Goal: Task Accomplishment & Management: Complete application form

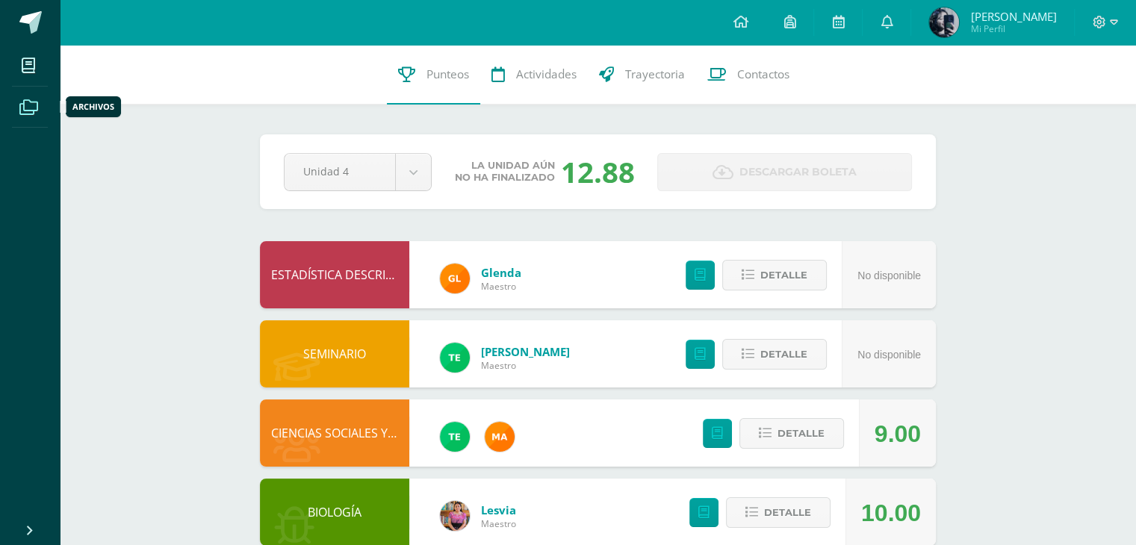
click at [24, 100] on icon at bounding box center [28, 107] width 19 height 15
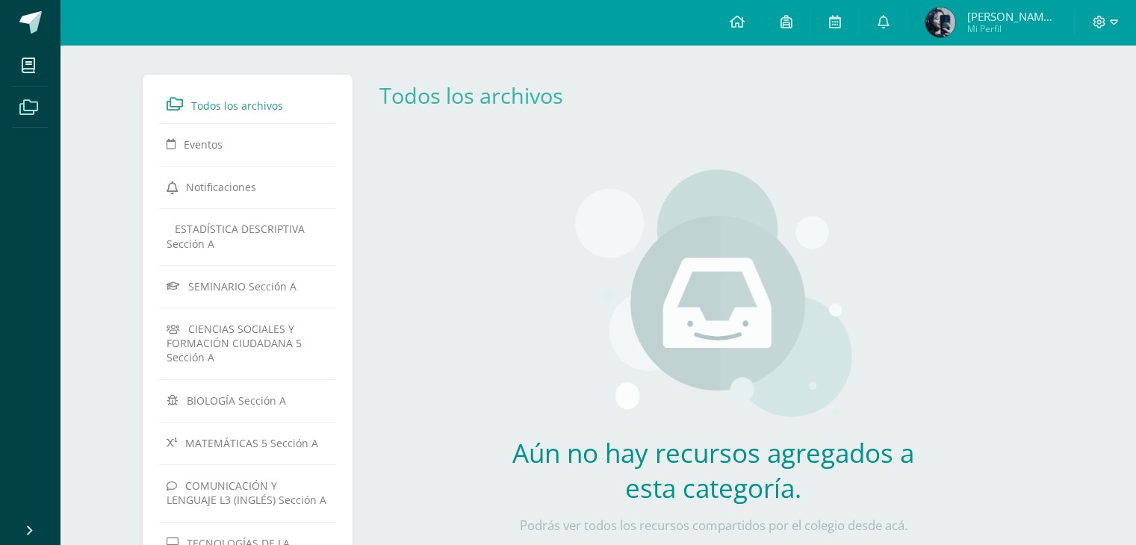
scroll to position [226, 0]
click at [24, 62] on icon at bounding box center [28, 65] width 13 height 15
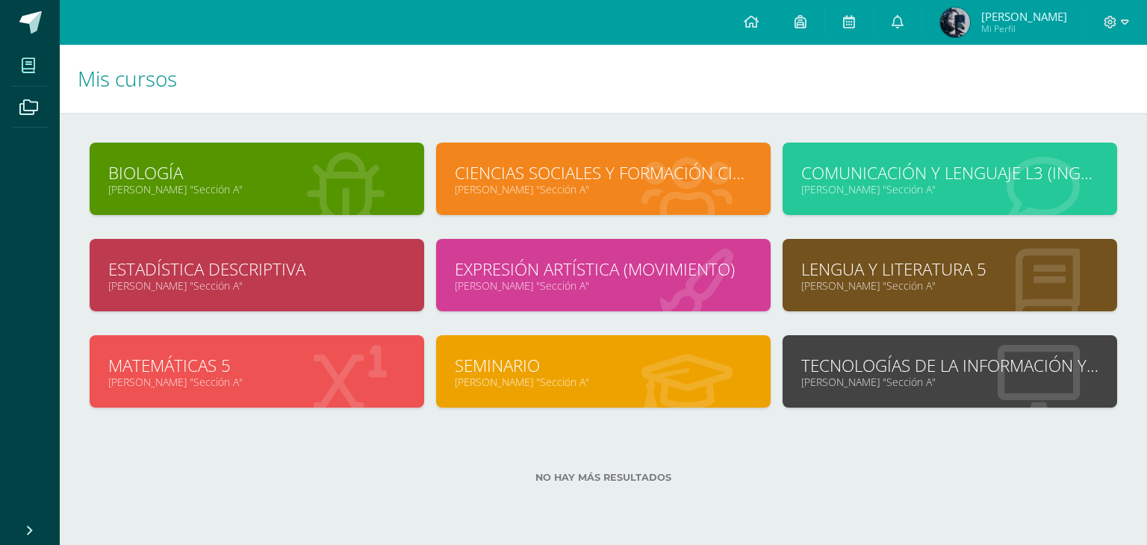
click at [945, 368] on link "TECNOLOGÍAS DE LA INFORMACIÓN Y LA COMUNICACIÓN 5" at bounding box center [949, 365] width 297 height 23
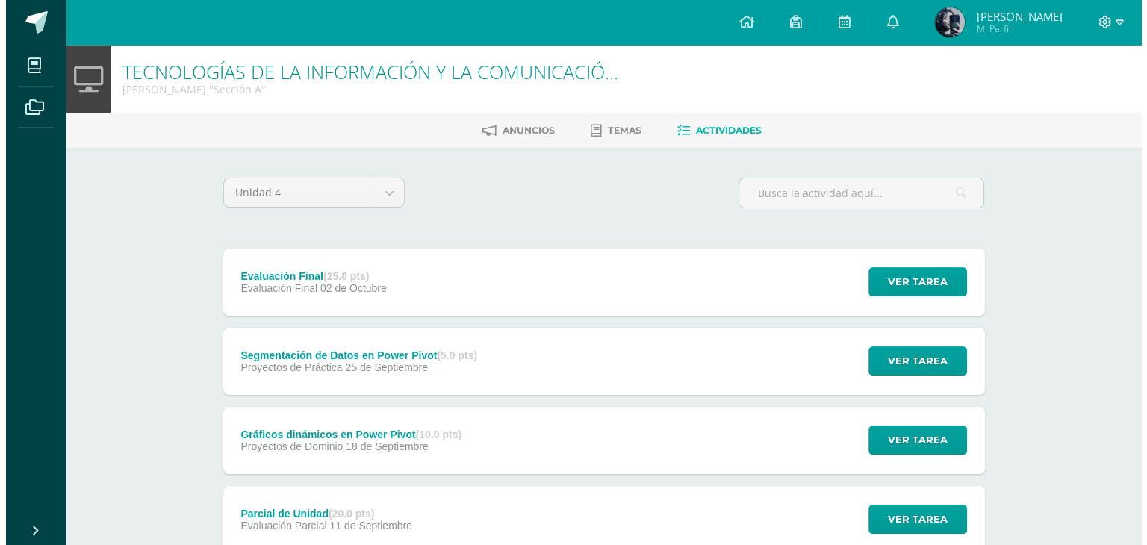
scroll to position [30, 0]
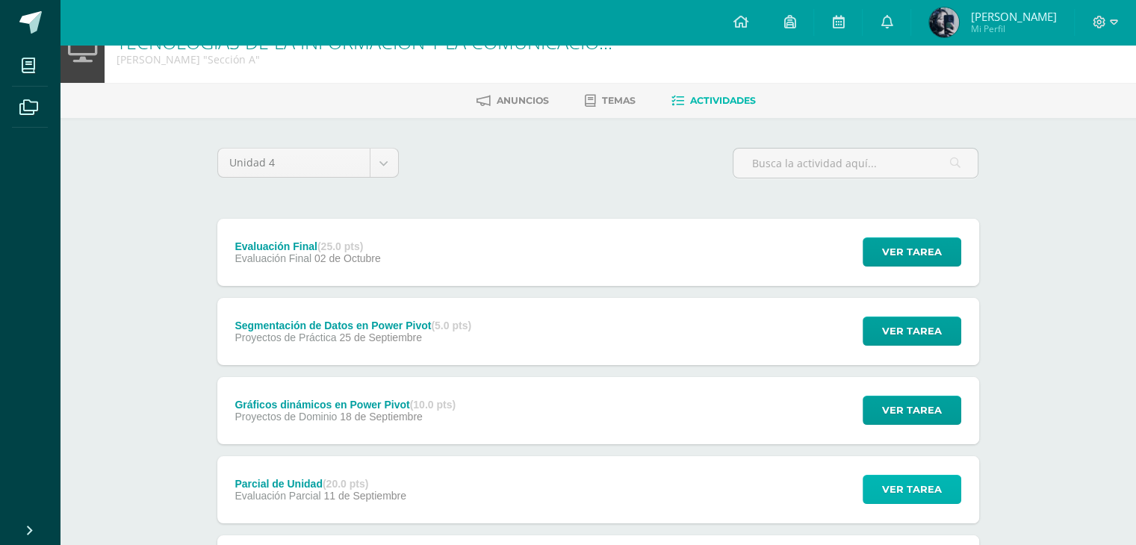
click at [913, 493] on span "Ver tarea" at bounding box center [912, 490] width 60 height 28
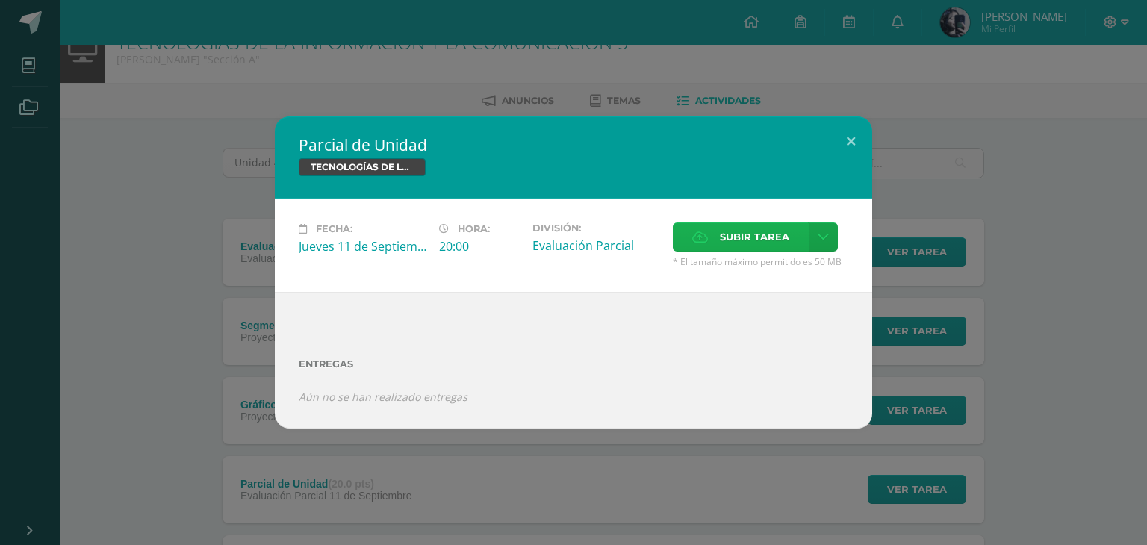
click at [759, 241] on span "Subir tarea" at bounding box center [754, 237] width 69 height 28
click at [0, 0] on input "Subir tarea" at bounding box center [0, 0] width 0 height 0
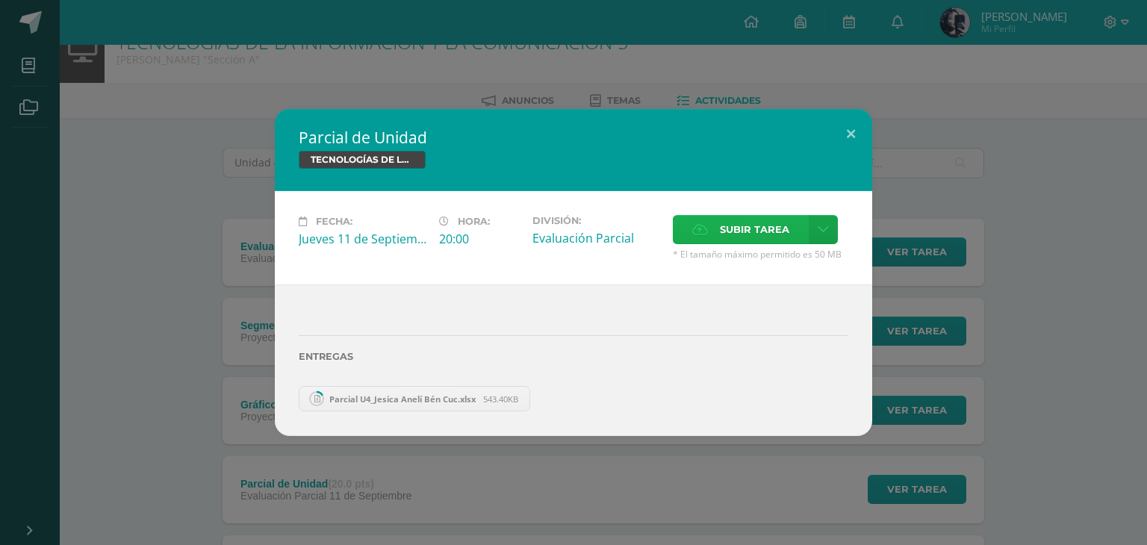
click at [733, 228] on span "Subir tarea" at bounding box center [754, 230] width 69 height 28
click at [0, 0] on input "Subir tarea" at bounding box center [0, 0] width 0 height 0
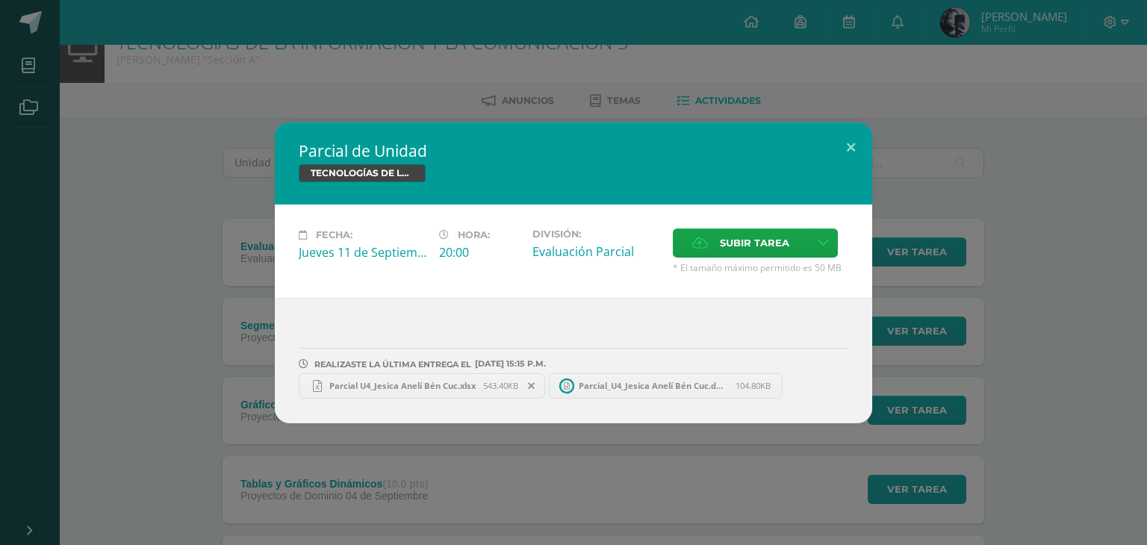
click at [439, 383] on span "Parcial U4_Jesica Anelí Bén Cuc.xlsx" at bounding box center [402, 385] width 161 height 11
click at [620, 391] on link "Parcial_U4_Jesica Anelí Bén Cuc.docx 104.80KB" at bounding box center [673, 385] width 249 height 25
